Goal: Information Seeking & Learning: Learn about a topic

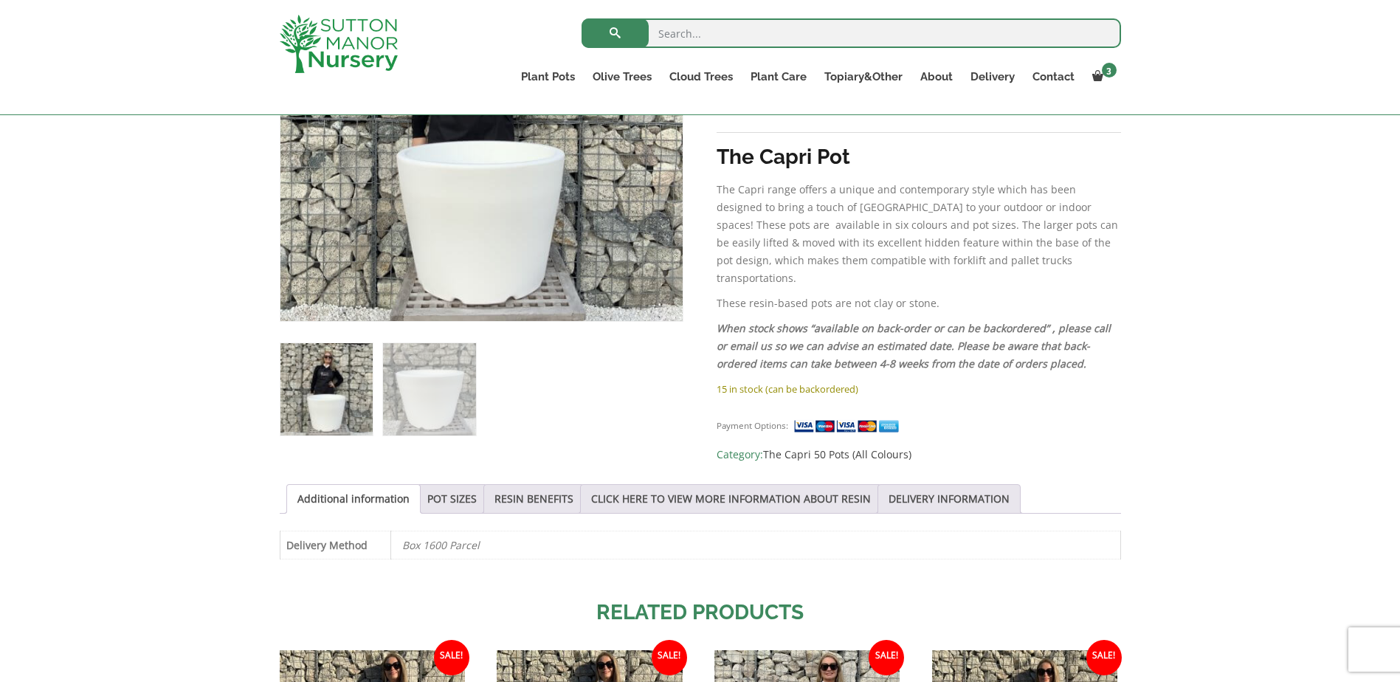
scroll to position [74, 0]
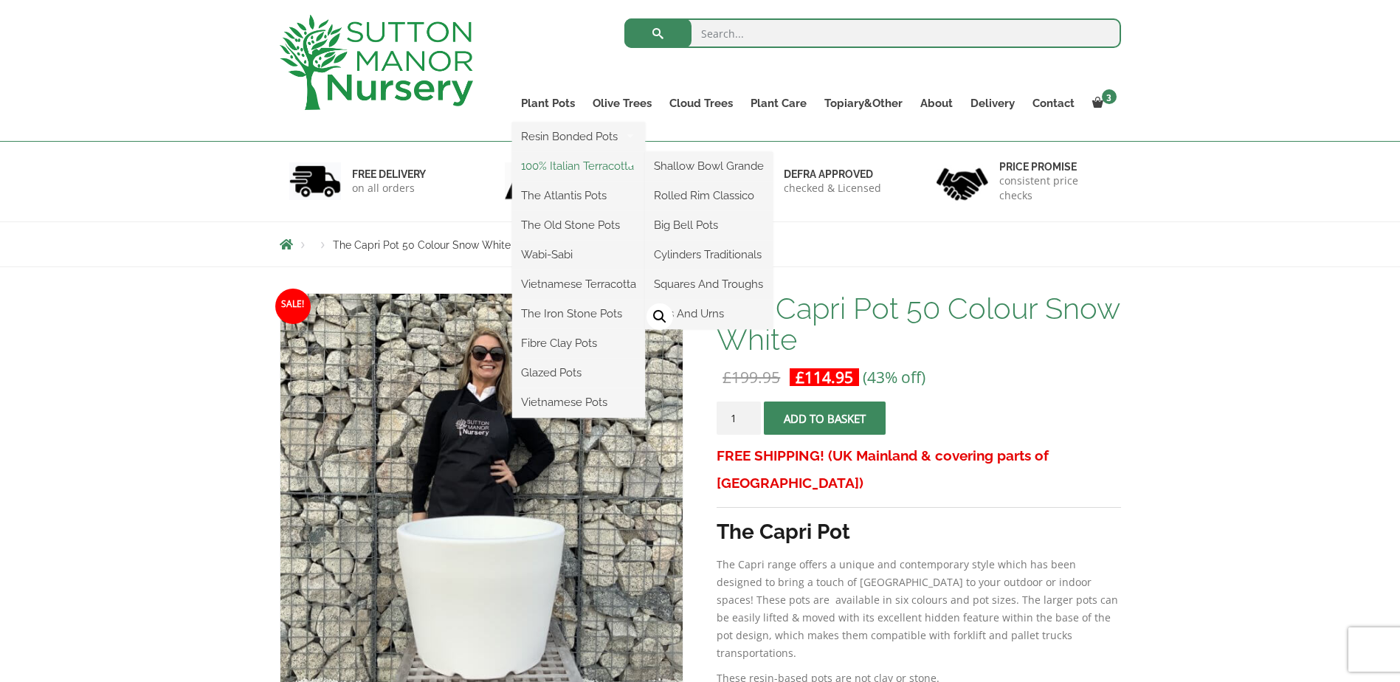
click at [556, 163] on link "100% Italian Terracotta" at bounding box center [578, 166] width 133 height 22
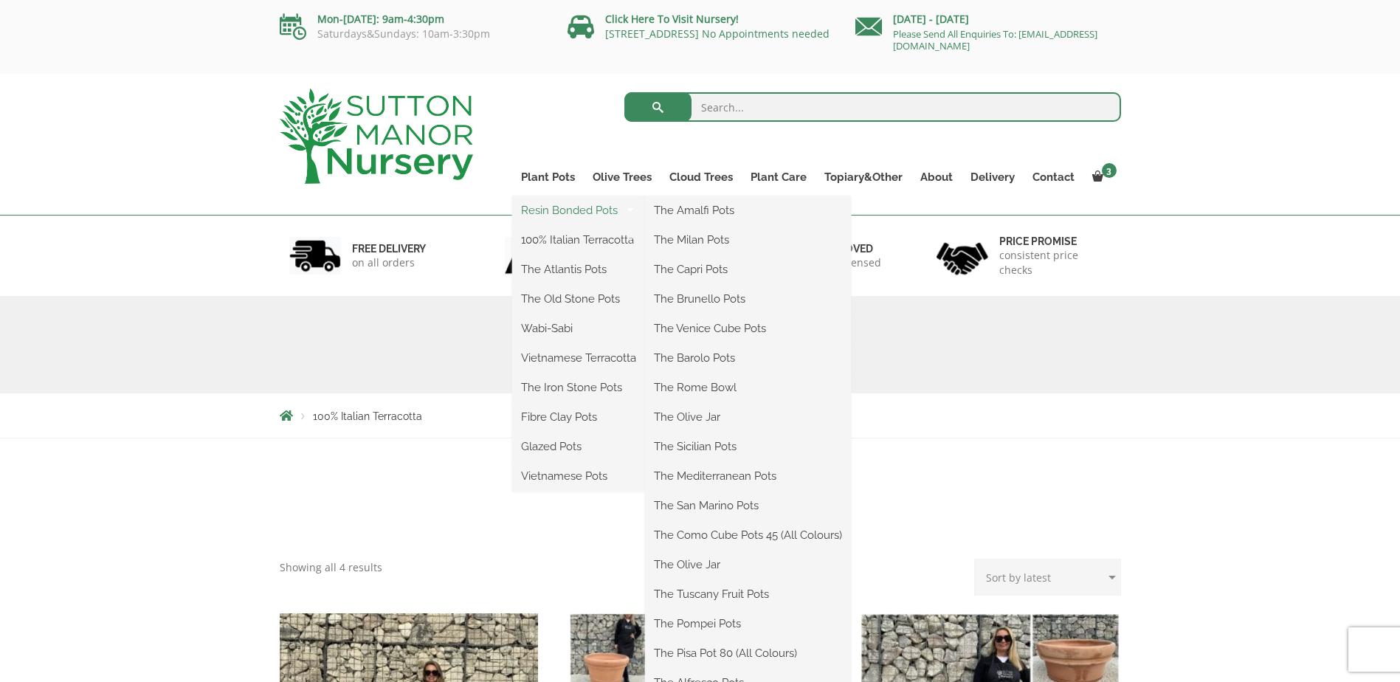
click at [545, 207] on link "Resin Bonded Pots" at bounding box center [578, 210] width 133 height 22
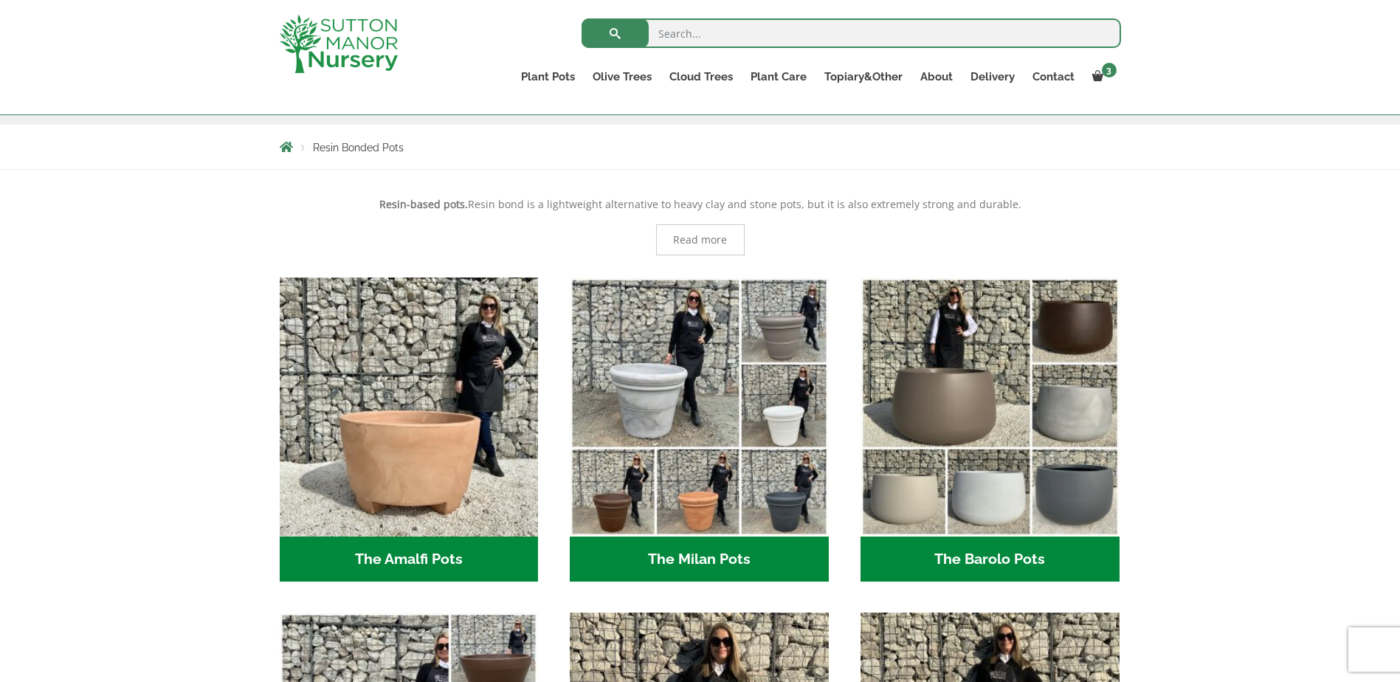
scroll to position [221, 0]
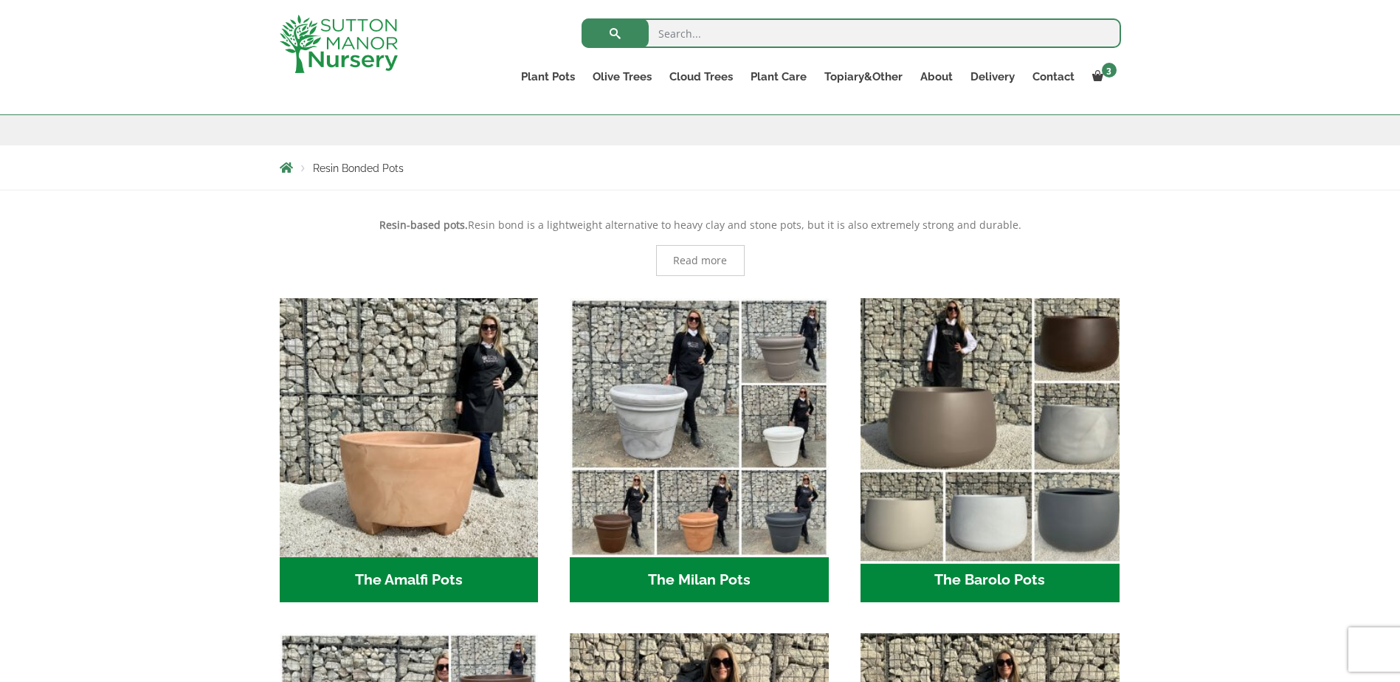
click at [951, 380] on img "Visit product category The Barolo Pots" at bounding box center [990, 428] width 272 height 272
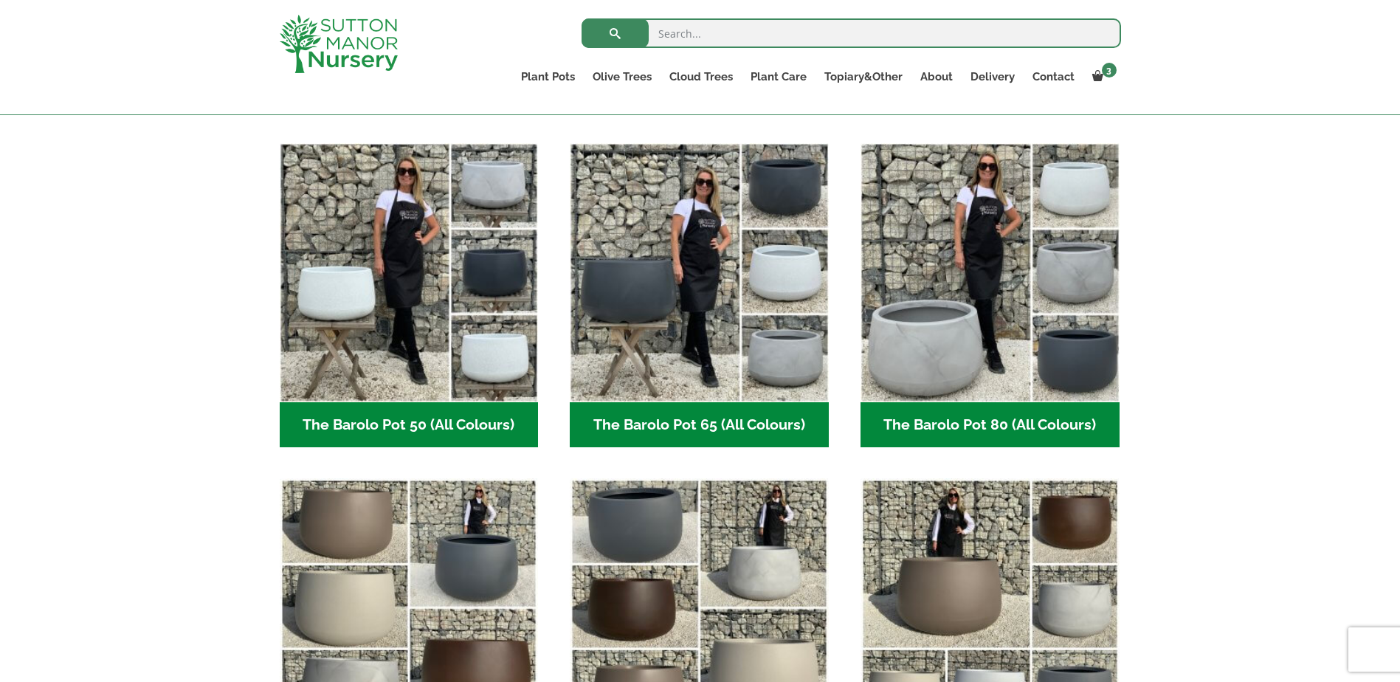
scroll to position [369, 0]
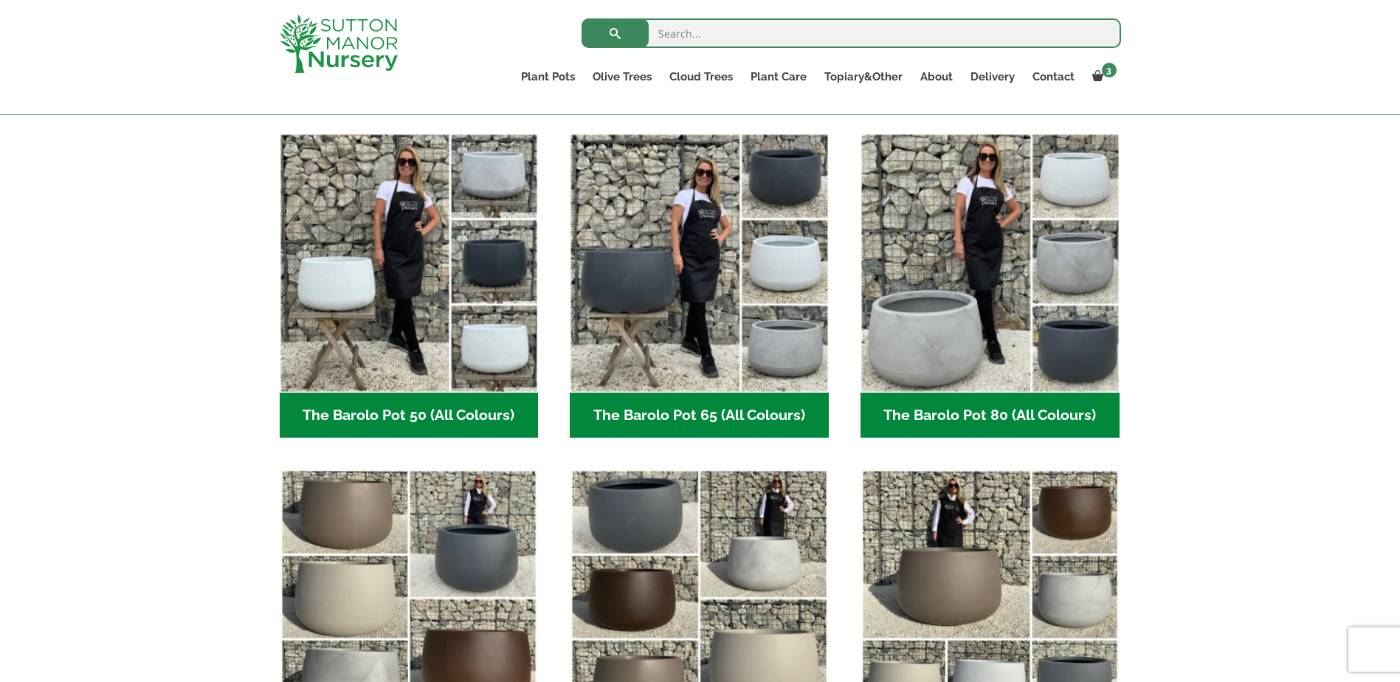
click at [729, 413] on h2 "The Barolo Pot 65 (All Colours) (6)" at bounding box center [699, 416] width 259 height 46
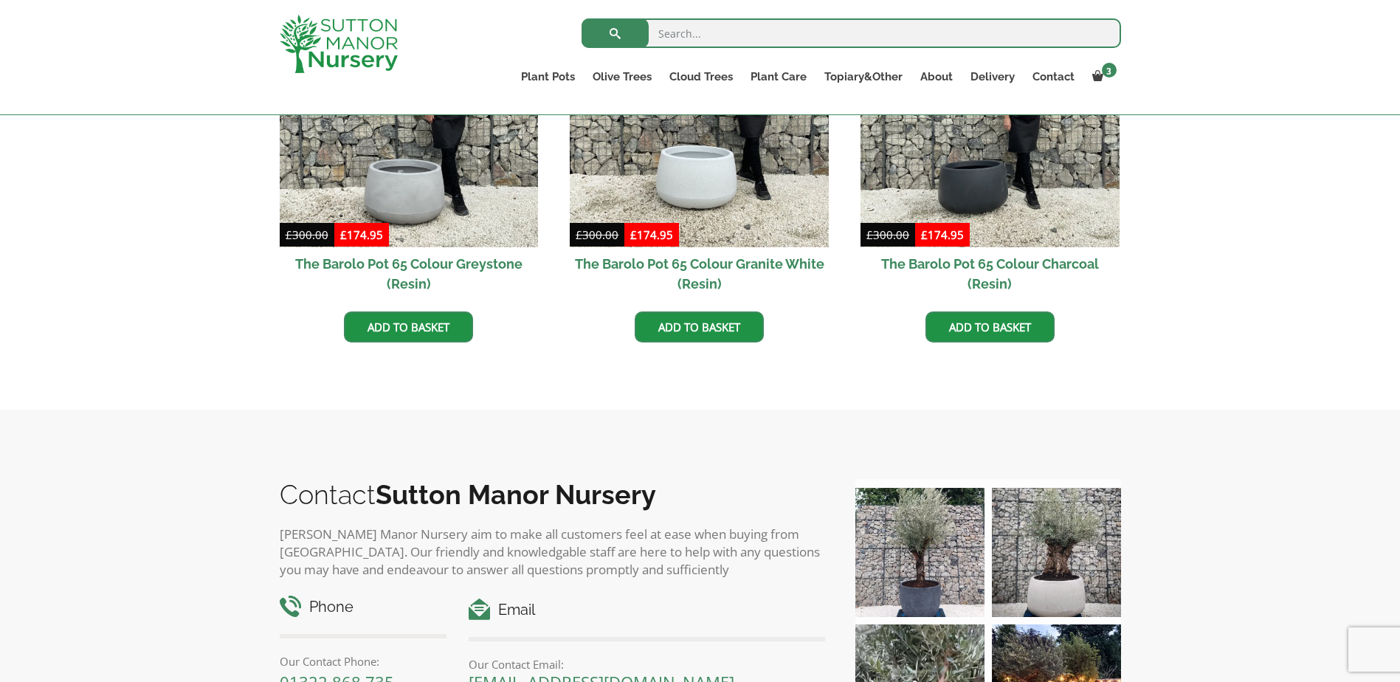
scroll to position [1107, 0]
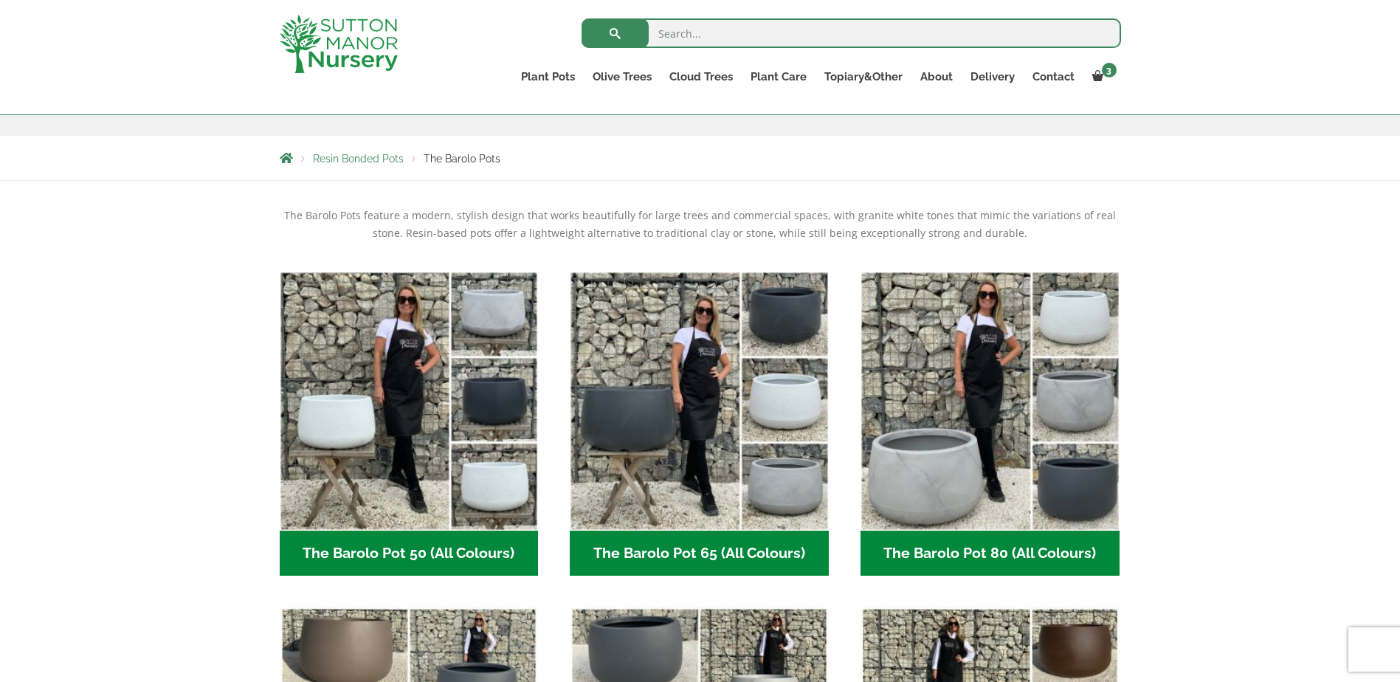
scroll to position [74, 0]
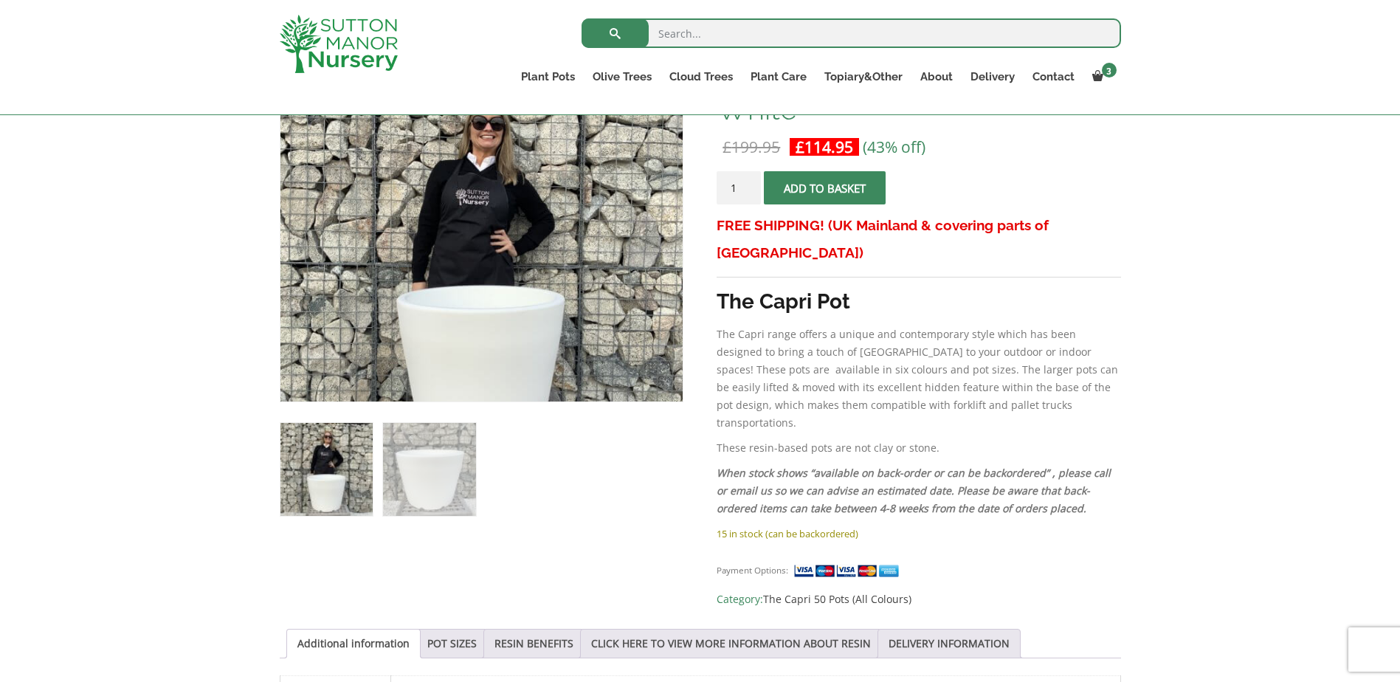
scroll to position [443, 0]
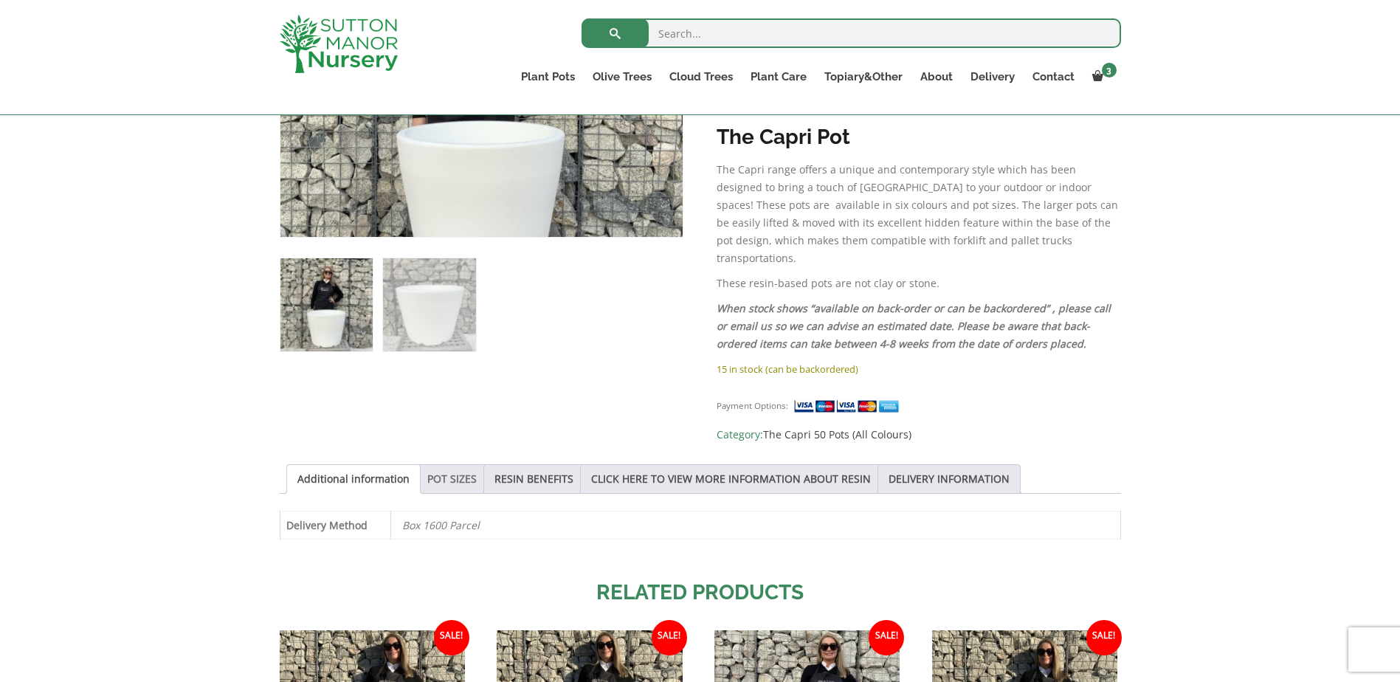
click at [438, 465] on link "POT SIZES" at bounding box center [451, 479] width 49 height 28
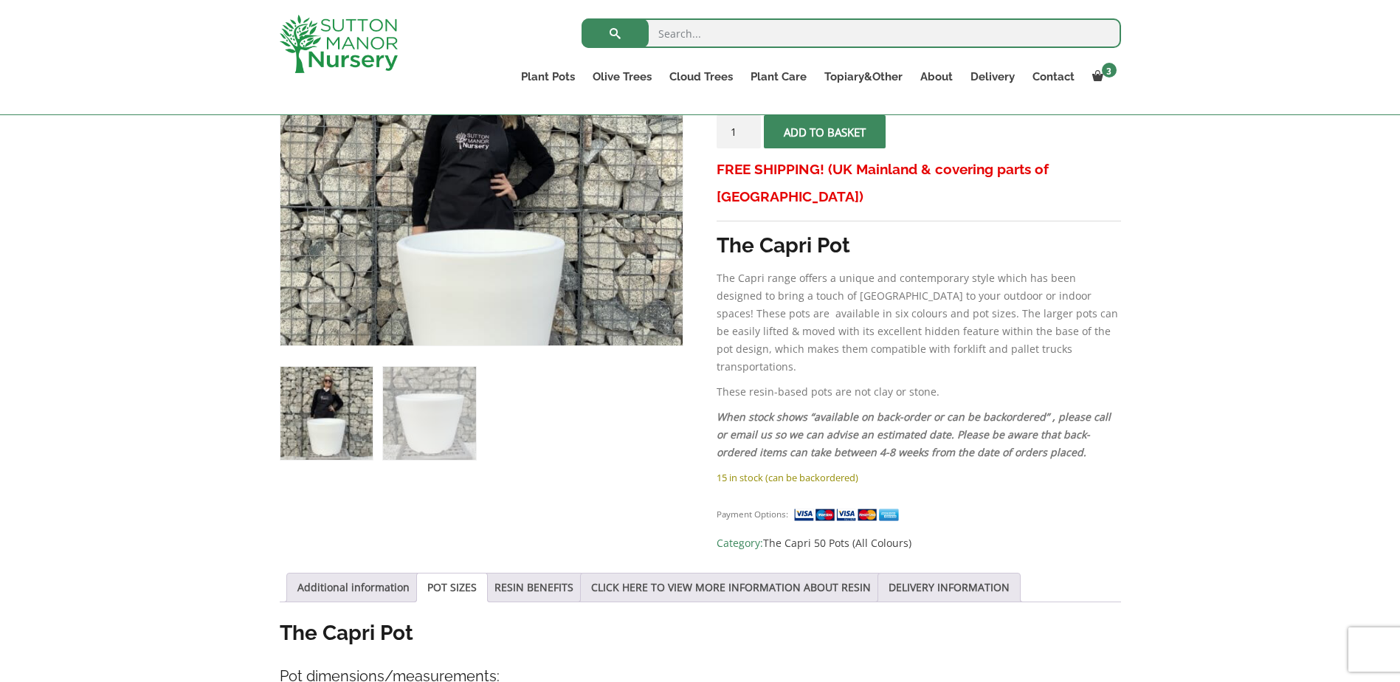
scroll to position [221, 0]
